Goal: Information Seeking & Learning: Learn about a topic

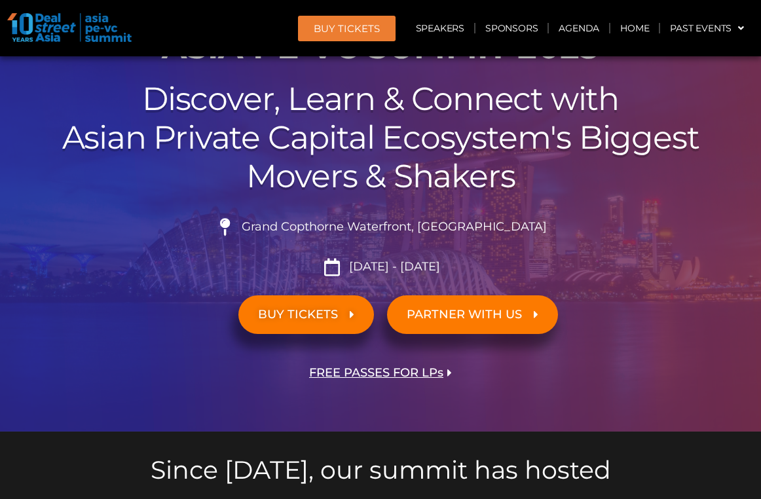
scroll to position [211, 0]
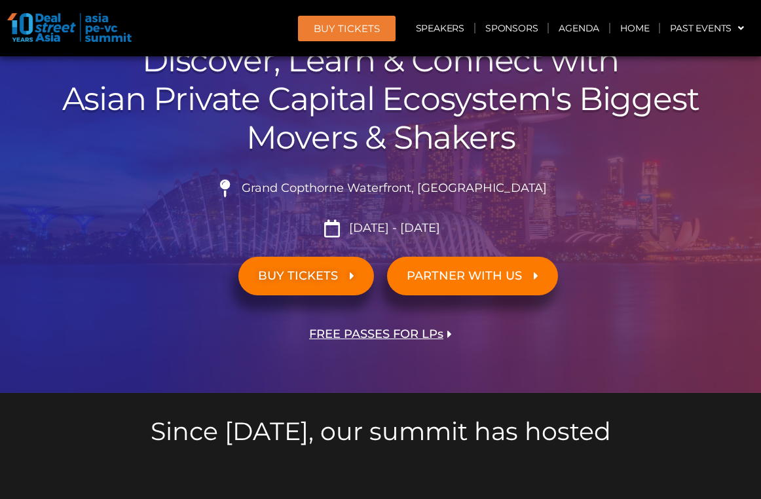
click at [18, 22] on img at bounding box center [69, 27] width 124 height 29
click at [27, 28] on img at bounding box center [69, 27] width 124 height 29
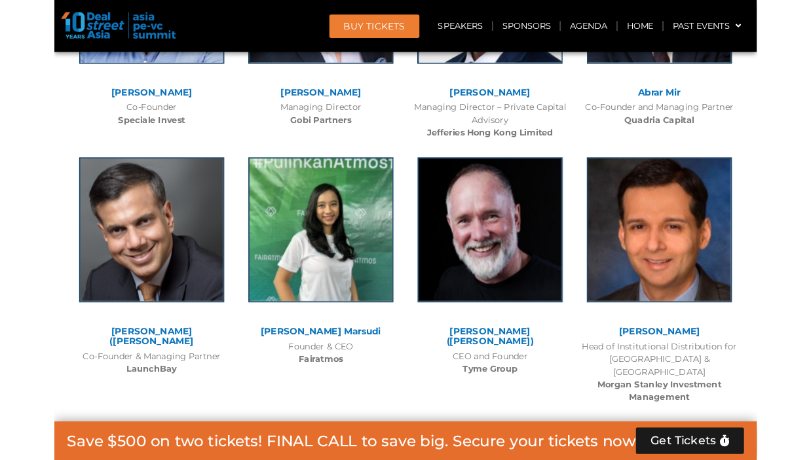
scroll to position [11149, 0]
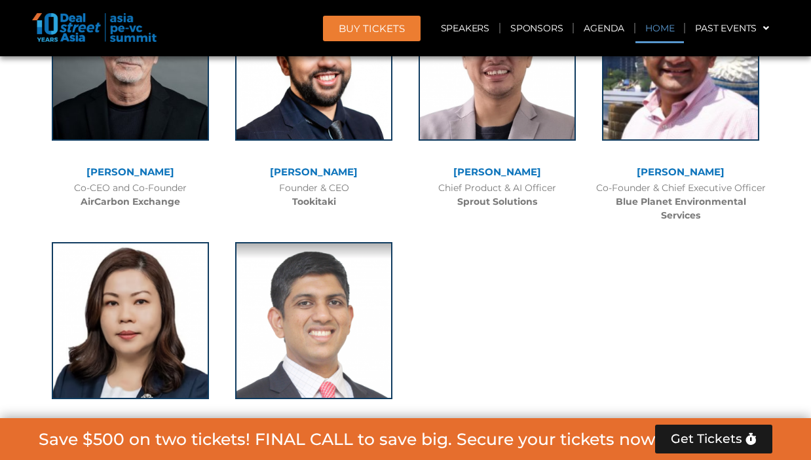
click at [654, 27] on link "Home" at bounding box center [659, 28] width 48 height 30
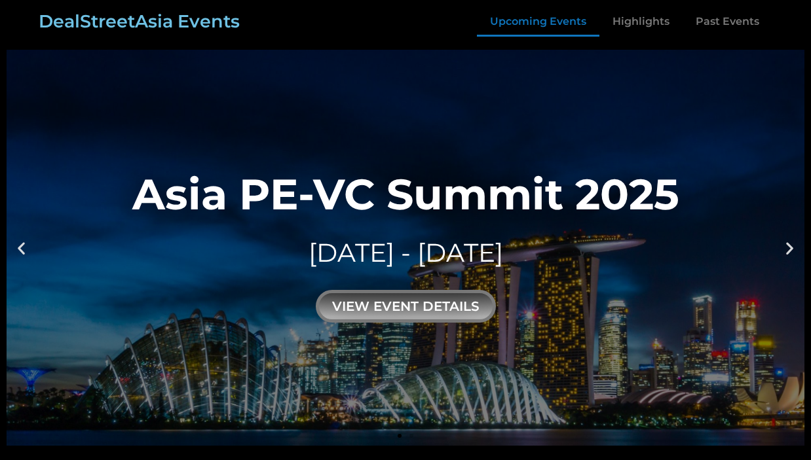
click at [540, 18] on link "Upcoming Events" at bounding box center [538, 22] width 122 height 30
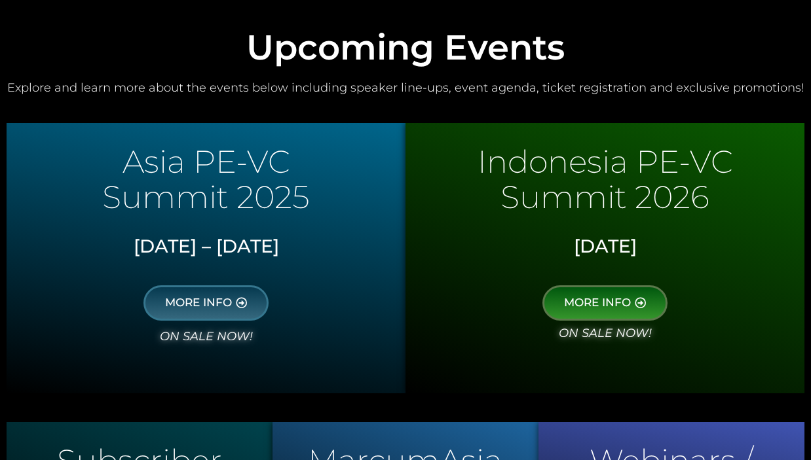
scroll to position [638, 0]
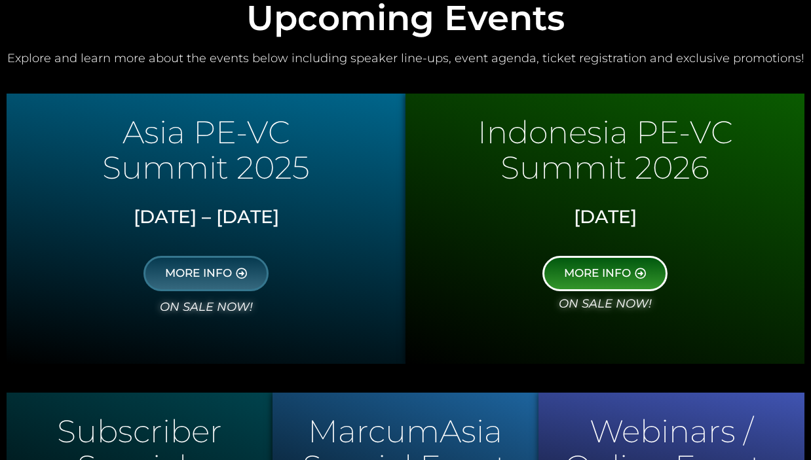
click at [576, 256] on link "MORE INFO" at bounding box center [604, 273] width 125 height 35
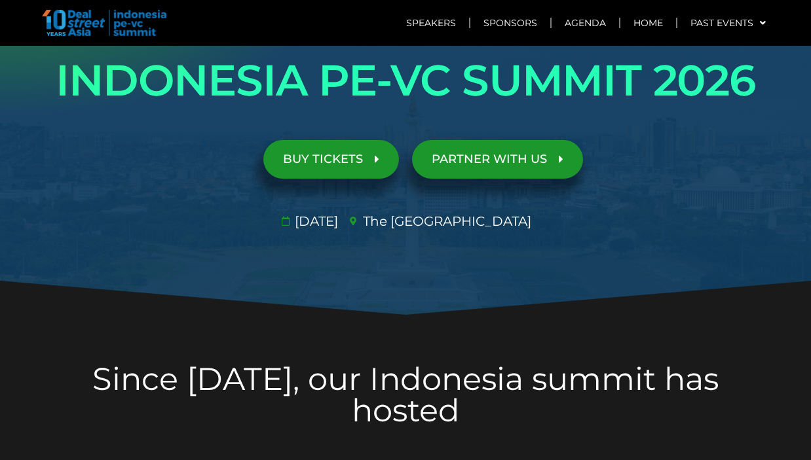
scroll to position [85, 0]
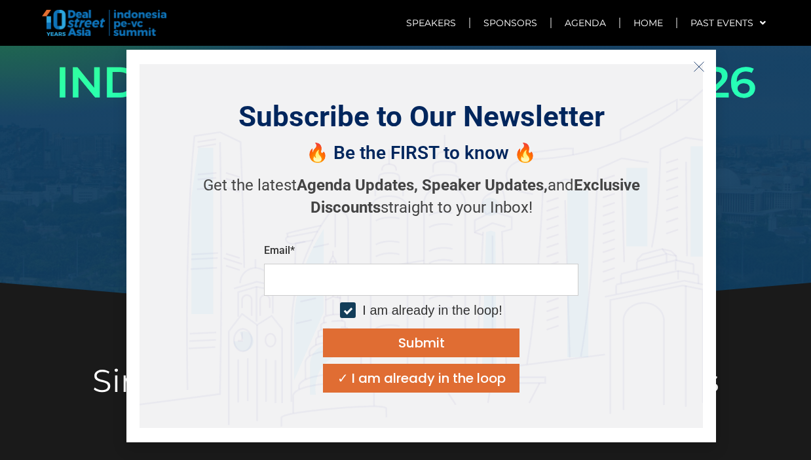
click at [699, 67] on line "Close" at bounding box center [698, 66] width 9 height 9
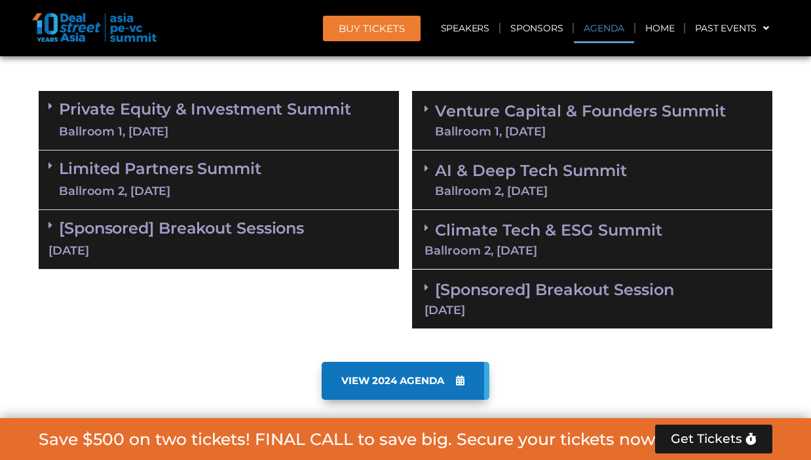
scroll to position [845, 0]
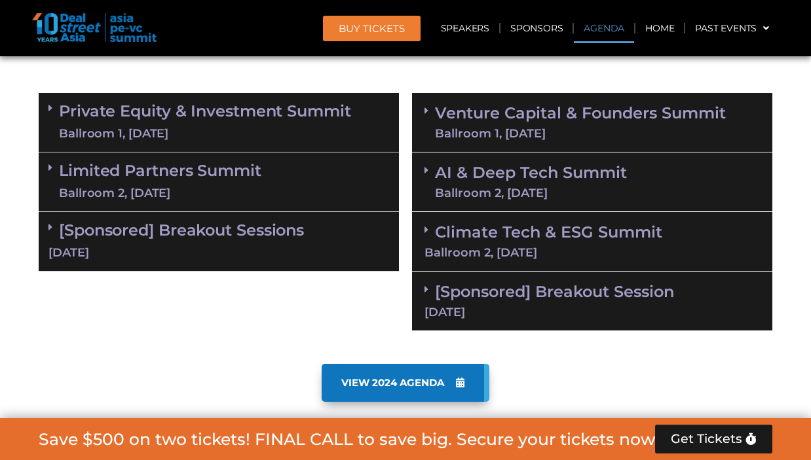
click at [322, 119] on link "Private Equity & Investment Summit Ballroom 1, [DATE]" at bounding box center [205, 122] width 292 height 39
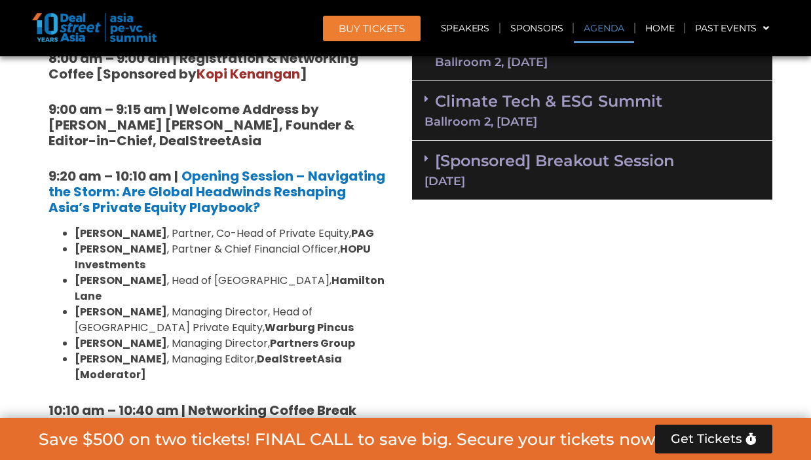
scroll to position [1005, 0]
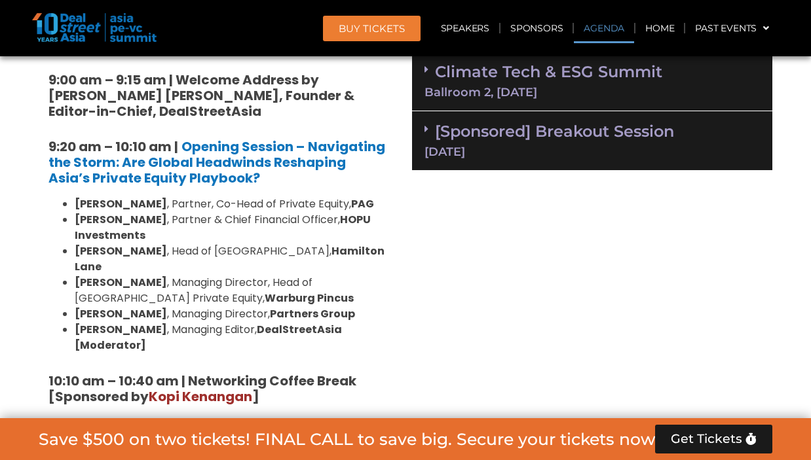
click at [240, 175] on h5 "9:20 am – 10:10 am | Opening Session – Navigating the Storm: Are Global Headwin…" at bounding box center [218, 162] width 340 height 47
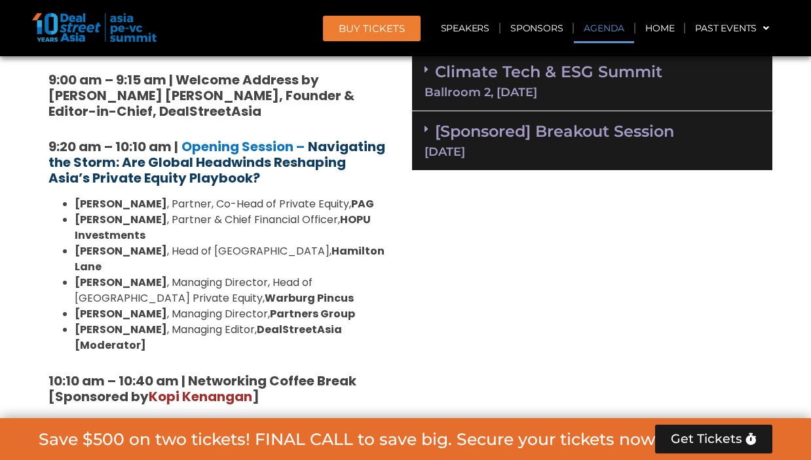
click at [237, 159] on strong "Navigating the Storm: Are Global Headwinds Reshaping Asia’s Private Equity Play…" at bounding box center [216, 163] width 337 height 50
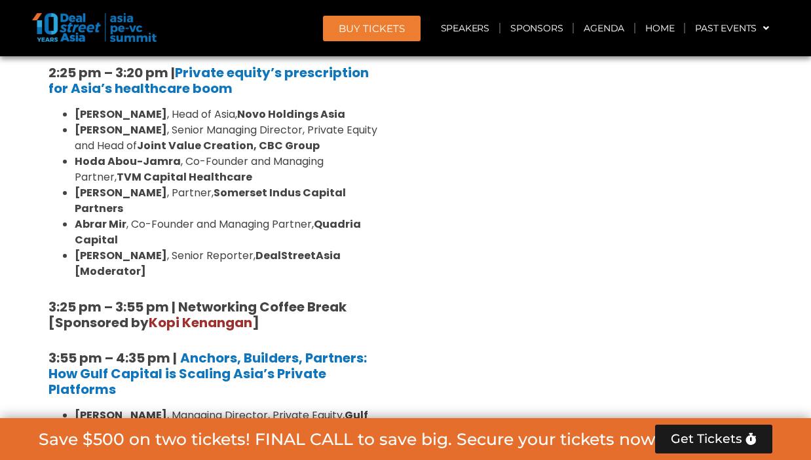
scroll to position [2151, 0]
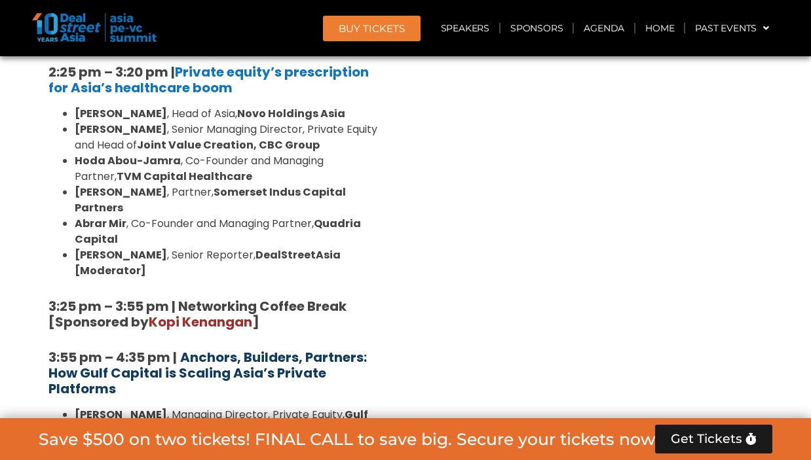
click at [261, 348] on b "Anchors, Builders, Partners: How Gulf Capital is Scaling Asia’s Private Platfor…" at bounding box center [207, 373] width 318 height 50
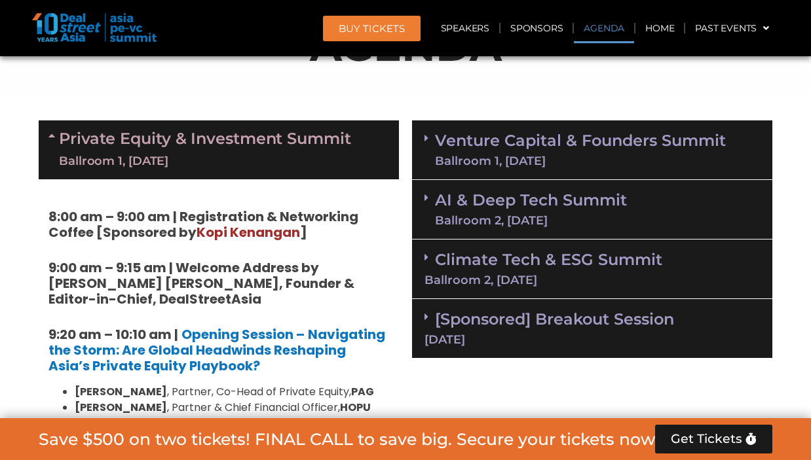
scroll to position [813, 0]
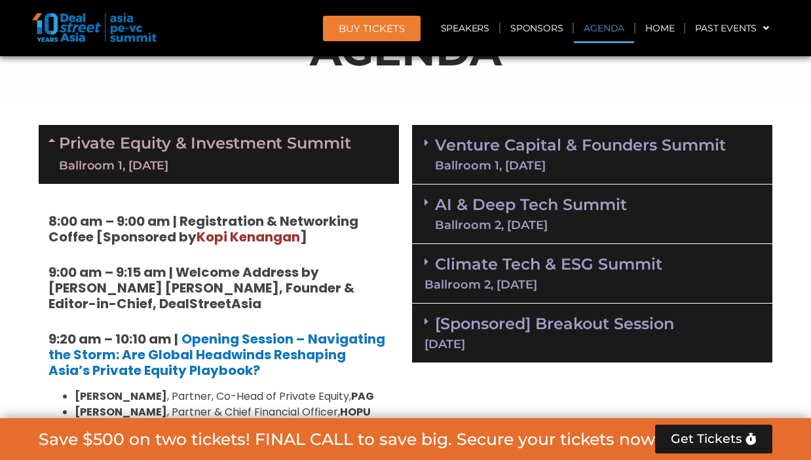
click at [525, 273] on div "Climate Tech & ESG Summit Ballroom 2, 11 Sept" at bounding box center [592, 274] width 360 height 60
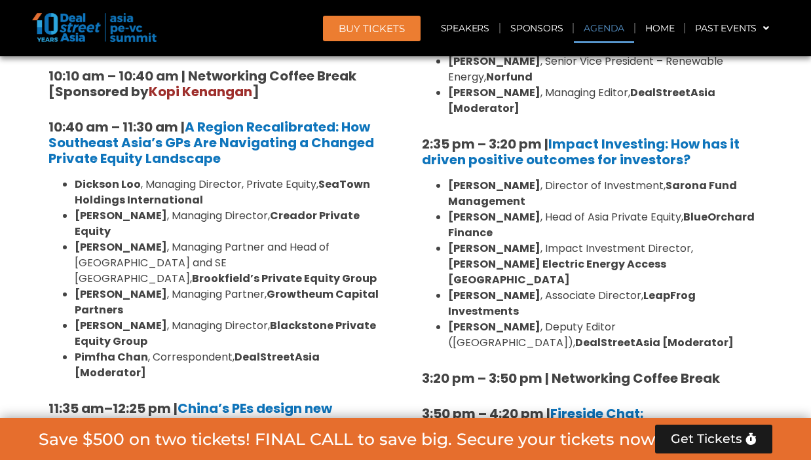
scroll to position [933, 0]
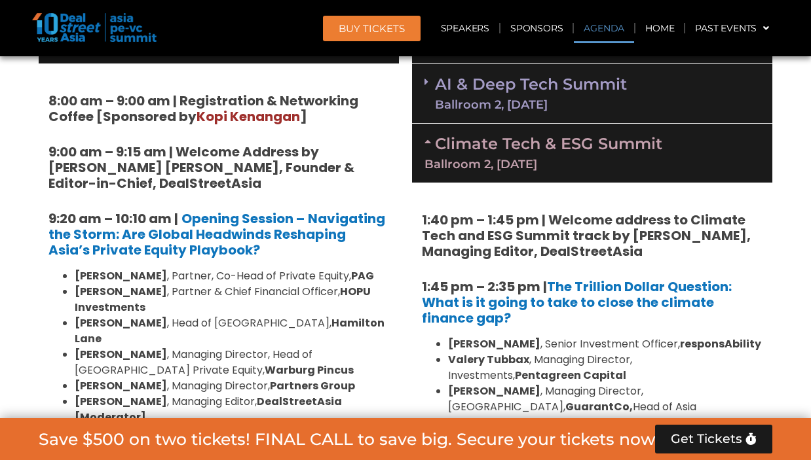
click at [532, 289] on b "1:45 pm – 2:35 pm |" at bounding box center [484, 287] width 125 height 18
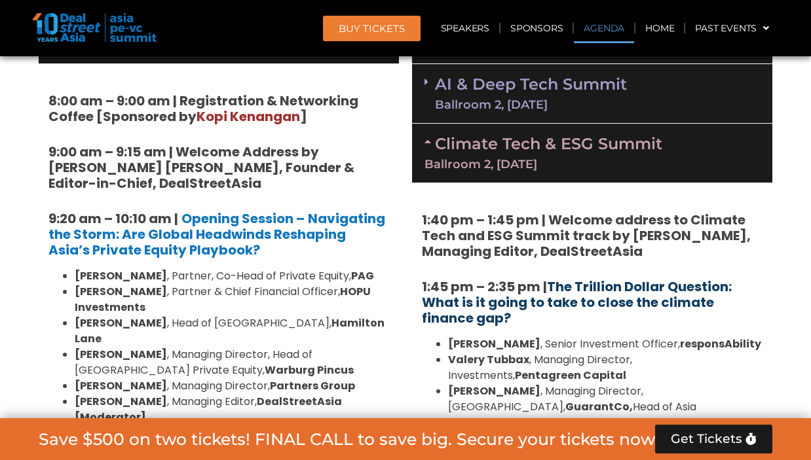
click at [570, 285] on link "The Trillion Dollar Question: What is it going to take to close the climate fin…" at bounding box center [577, 303] width 310 height 50
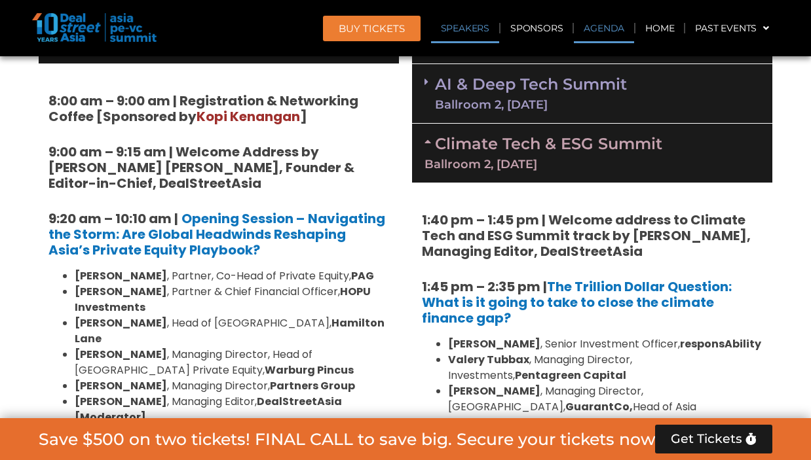
click at [449, 33] on link "Speakers" at bounding box center [465, 28] width 68 height 30
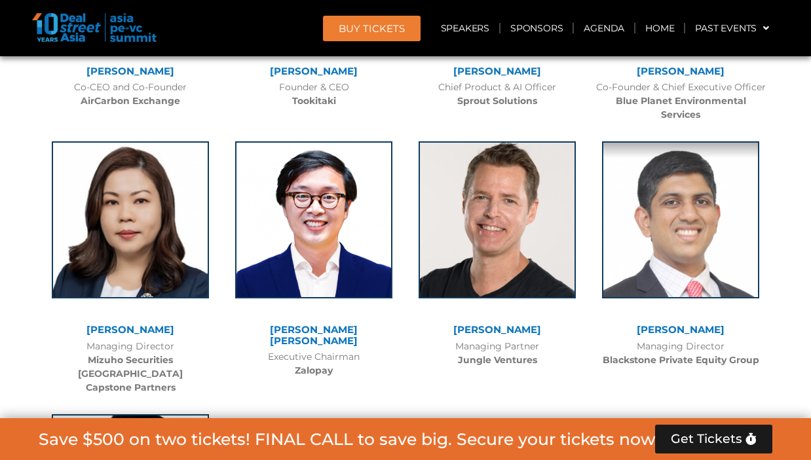
scroll to position [11241, 0]
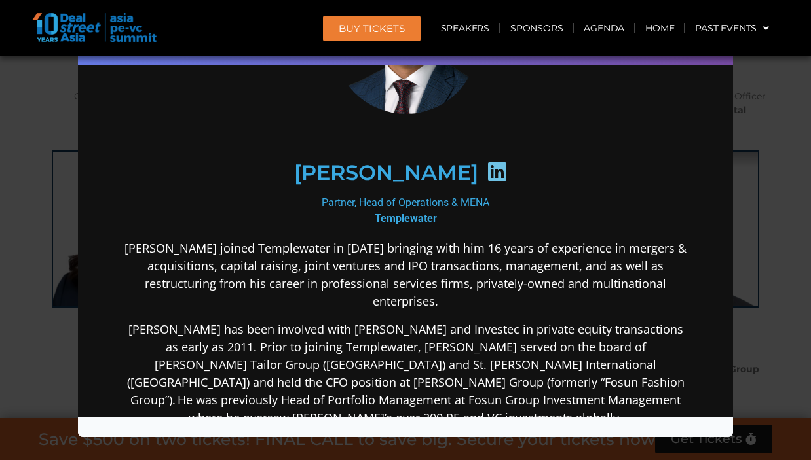
scroll to position [350, 0]
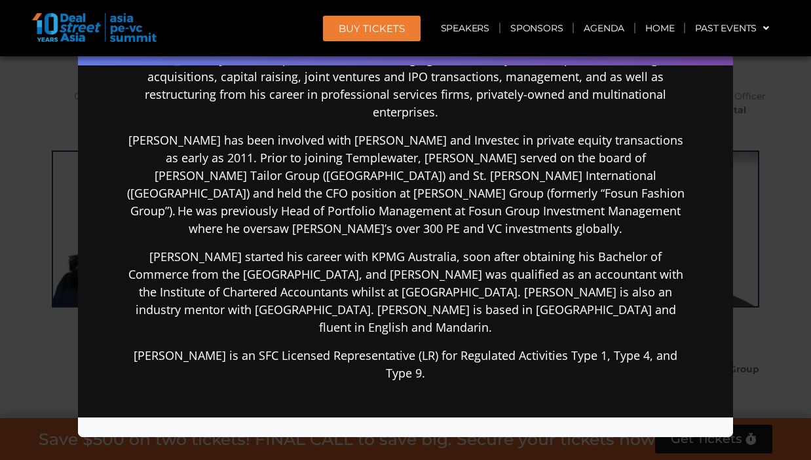
click at [761, 187] on div "Speaker Profile ×" at bounding box center [405, 230] width 811 height 460
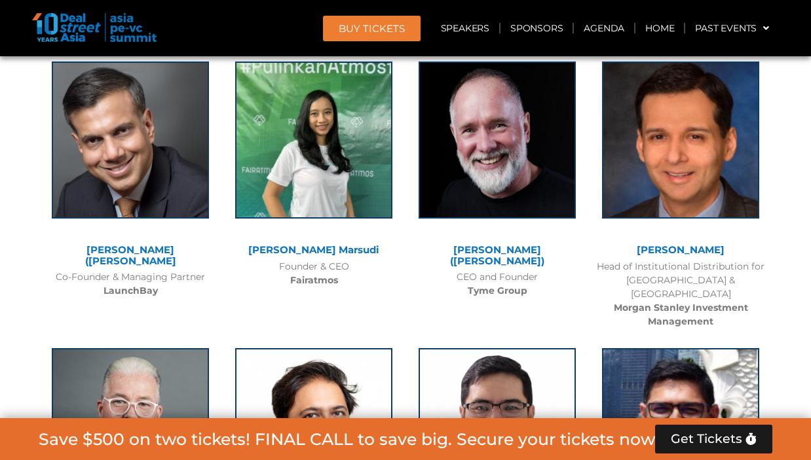
scroll to position [10784, 0]
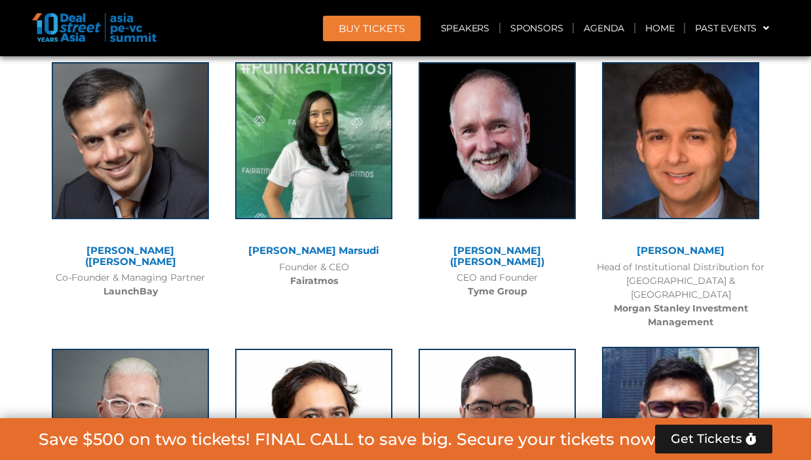
click at [676, 347] on img at bounding box center [680, 425] width 157 height 157
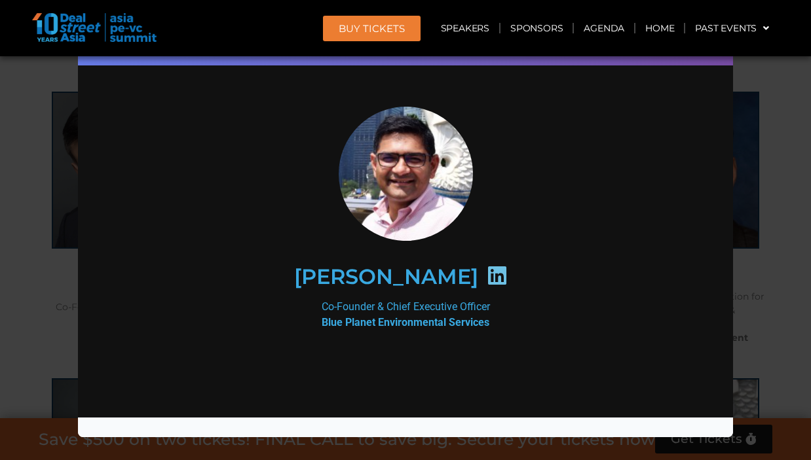
scroll to position [0, 0]
click at [758, 187] on div "Speaker Profile ×" at bounding box center [405, 230] width 811 height 460
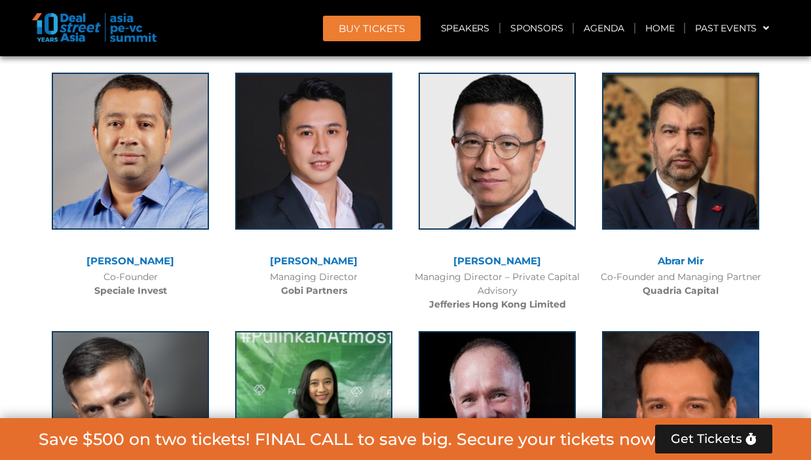
scroll to position [10497, 0]
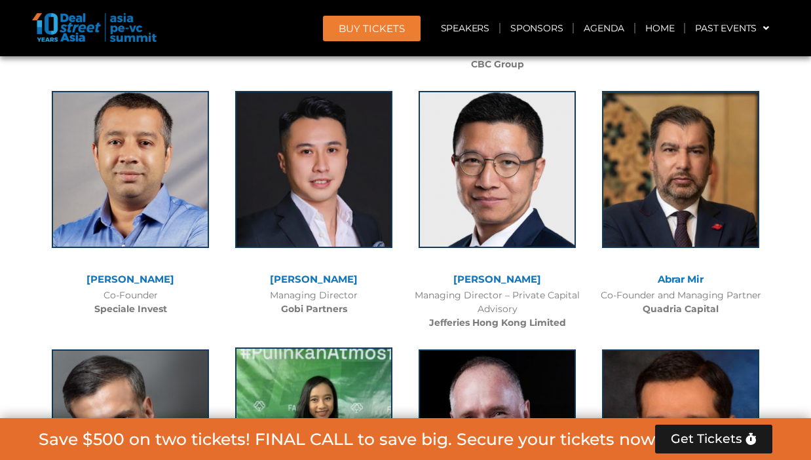
click at [347, 348] on img at bounding box center [313, 426] width 157 height 157
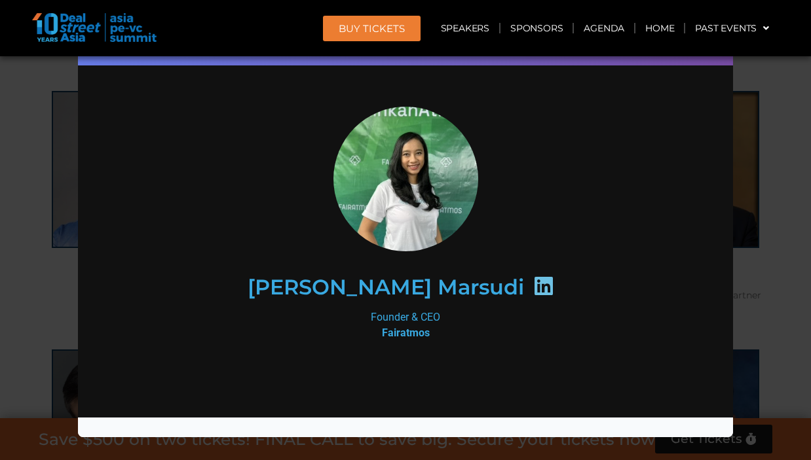
scroll to position [0, 0]
click at [11, 130] on div "Speaker Profile ×" at bounding box center [405, 230] width 811 height 460
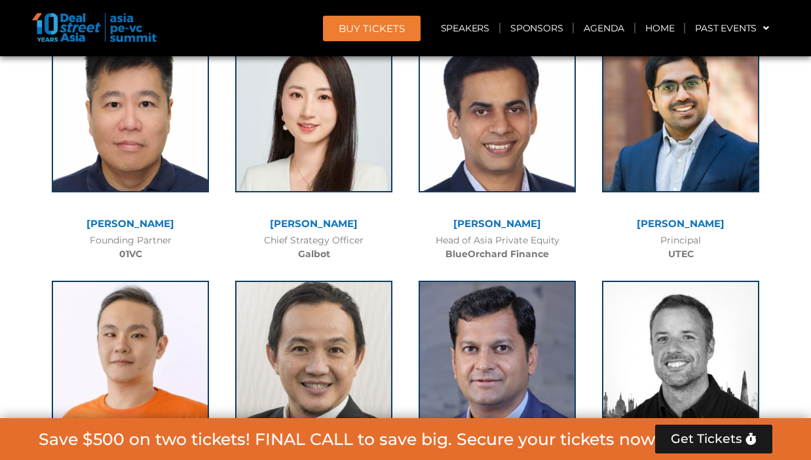
scroll to position [9783, 0]
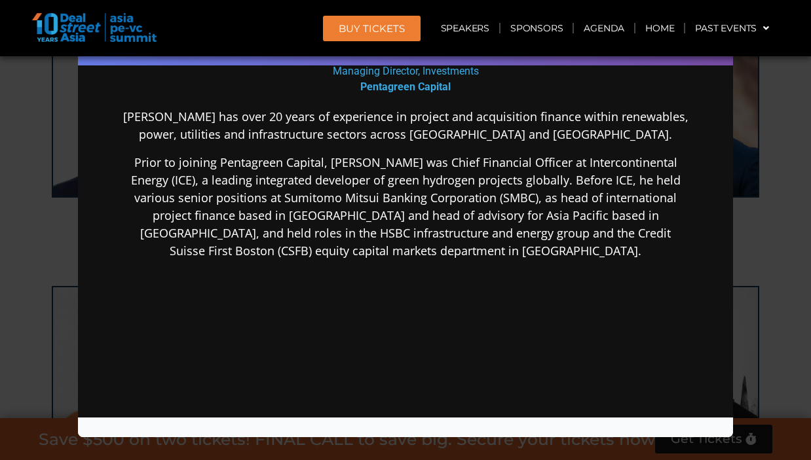
scroll to position [340, 0]
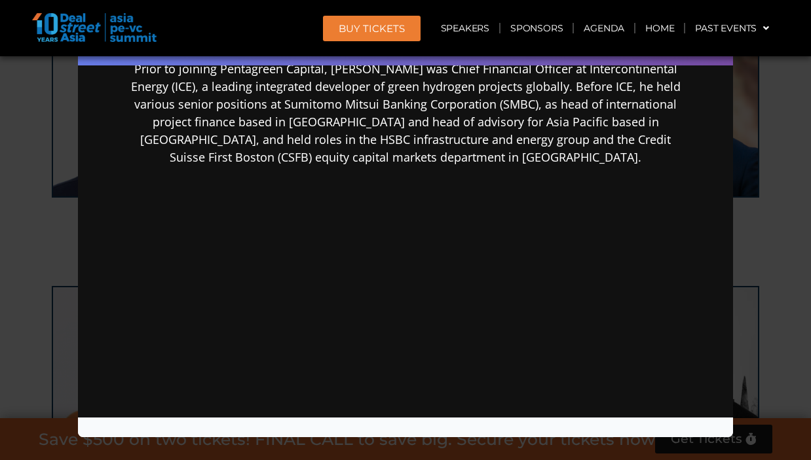
click at [780, 335] on div "Speaker Profile ×" at bounding box center [405, 230] width 811 height 460
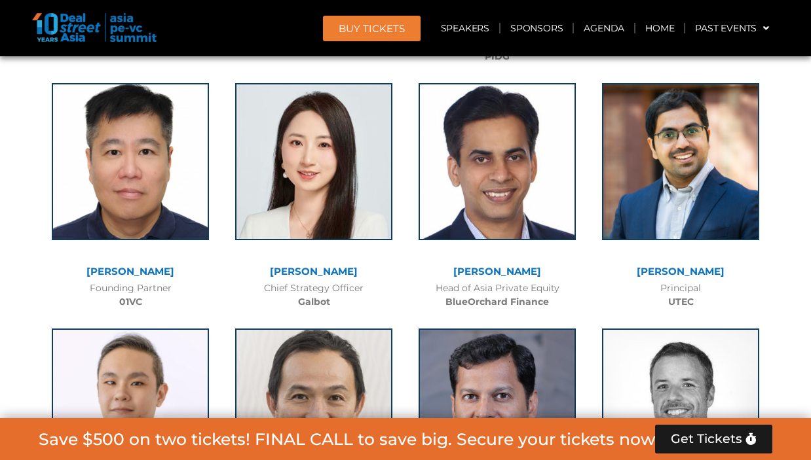
scroll to position [9740, 0]
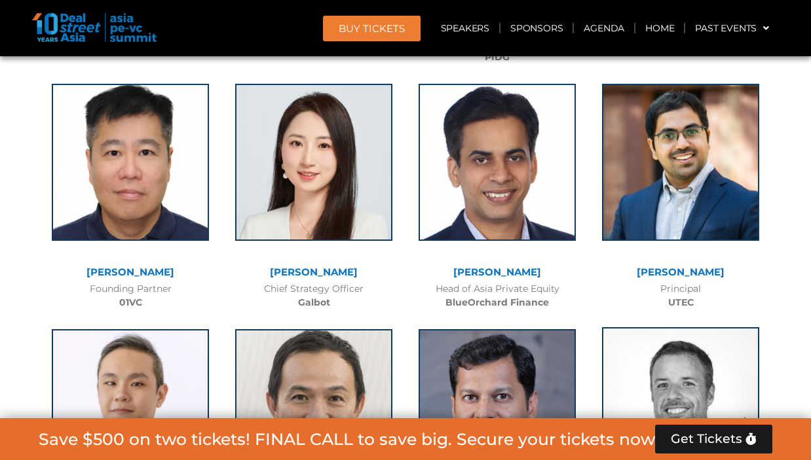
click at [672, 327] on img at bounding box center [680, 405] width 157 height 157
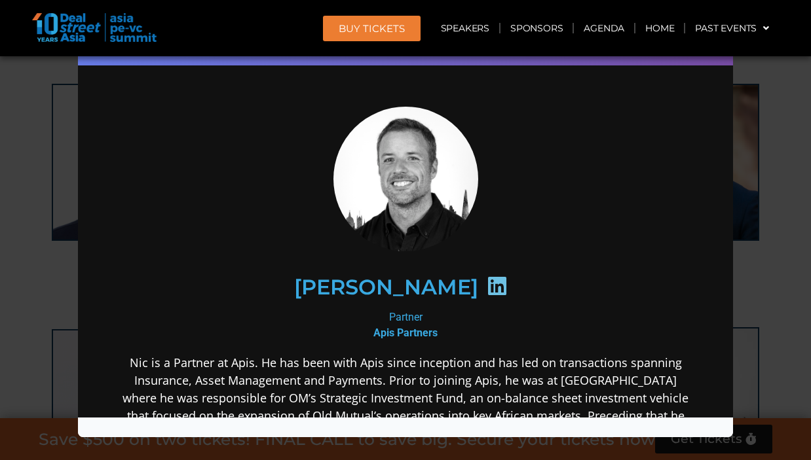
scroll to position [0, 0]
click at [774, 191] on div "Speaker Profile ×" at bounding box center [405, 230] width 811 height 460
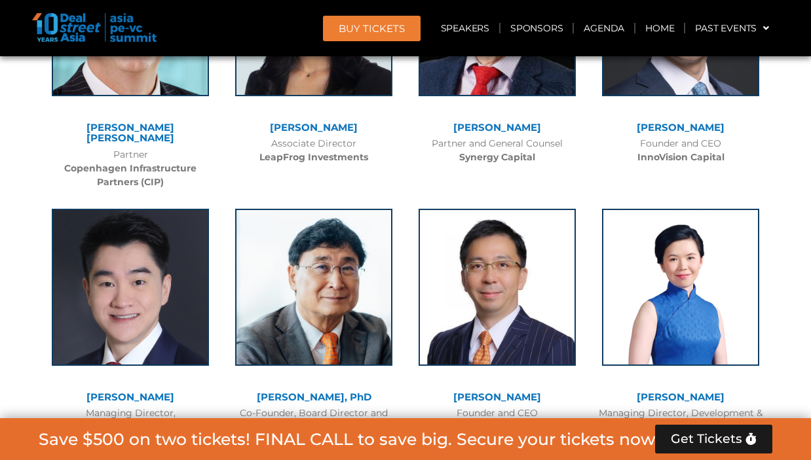
scroll to position [8786, 0]
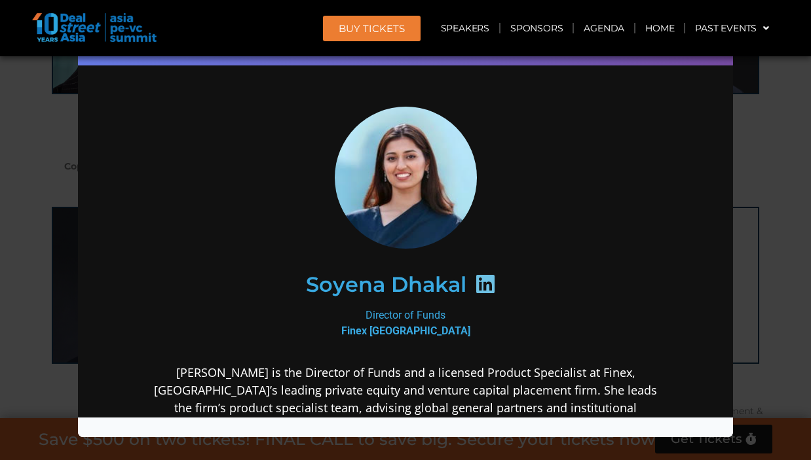
scroll to position [0, 0]
click at [776, 215] on div "Speaker Profile ×" at bounding box center [405, 230] width 811 height 460
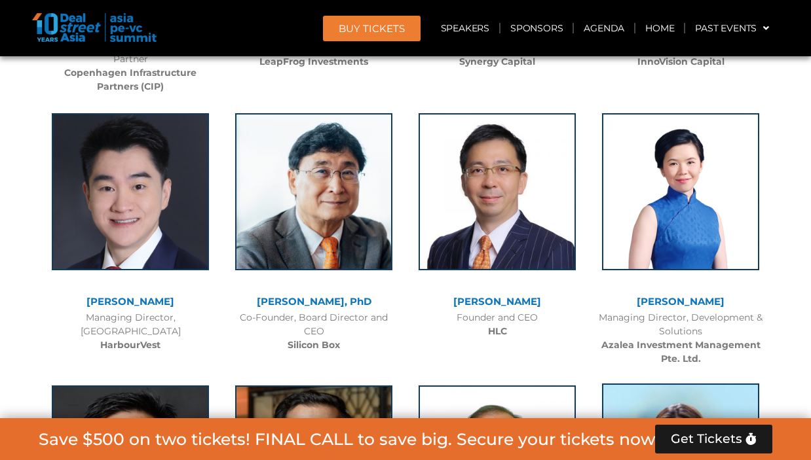
click at [678, 384] on img at bounding box center [680, 462] width 157 height 157
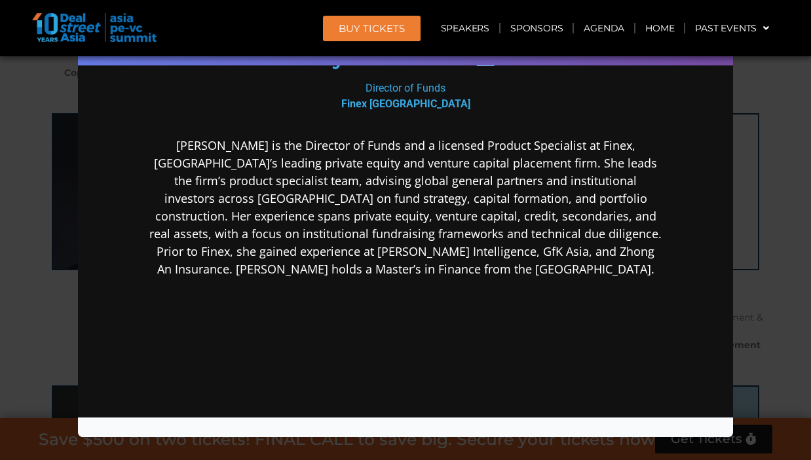
click at [799, 280] on div "Speaker Profile ×" at bounding box center [405, 230] width 811 height 460
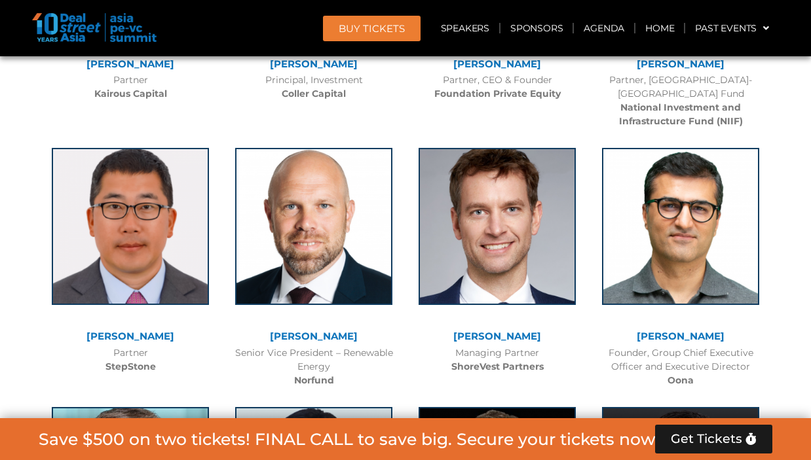
scroll to position [8319, 0]
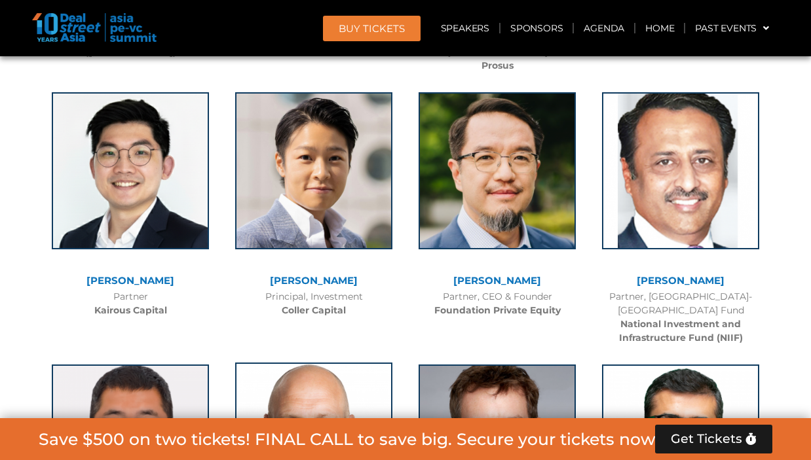
click at [325, 363] on img at bounding box center [313, 441] width 157 height 157
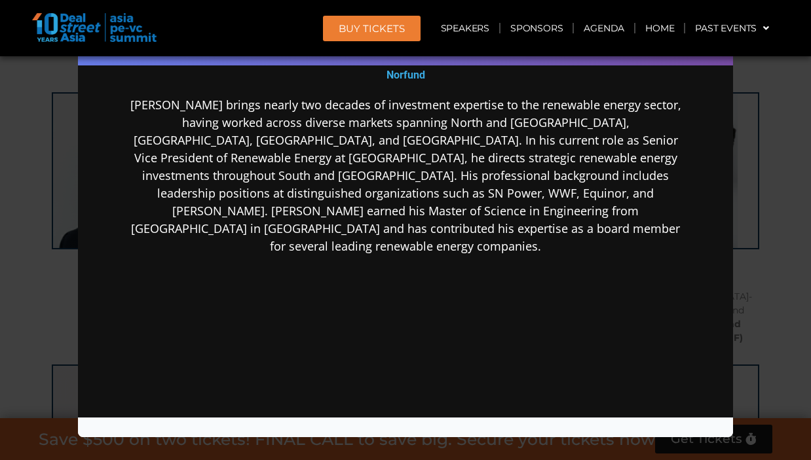
click at [747, 120] on div "Speaker Profile ×" at bounding box center [405, 230] width 811 height 460
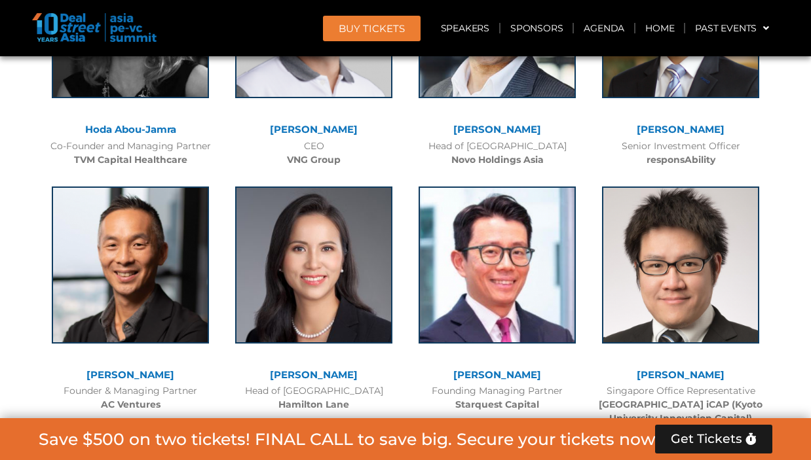
scroll to position [7471, 0]
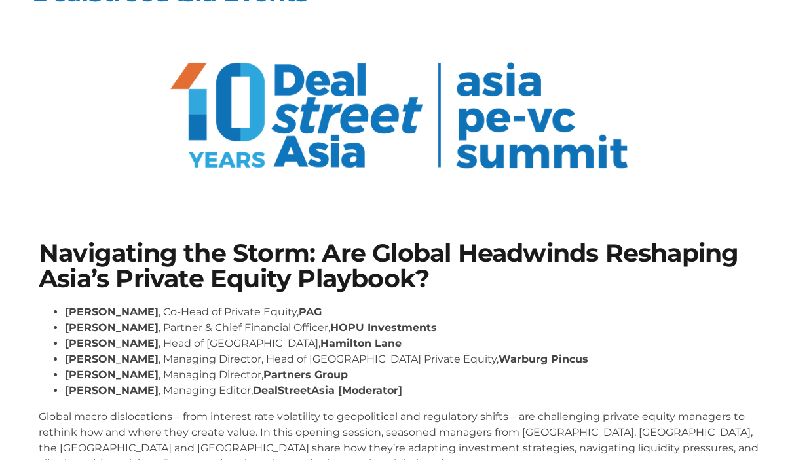
scroll to position [38, 0]
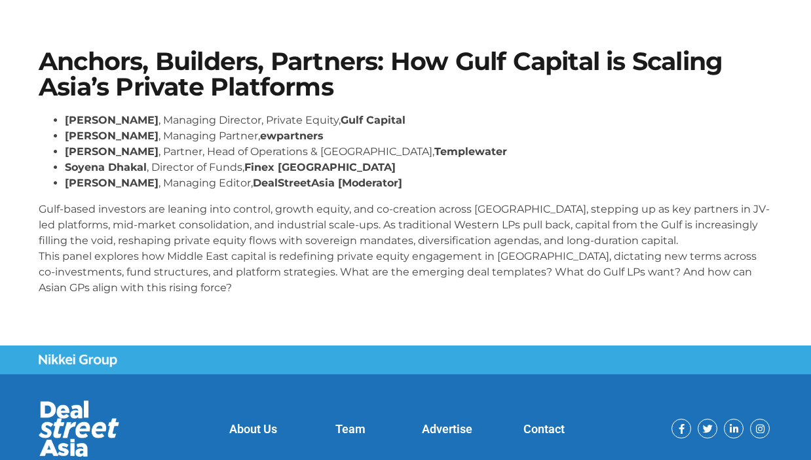
scroll to position [243, 0]
